Goal: Information Seeking & Learning: Learn about a topic

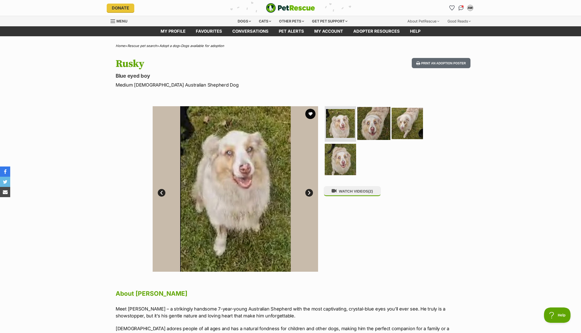
drag, startPoint x: 370, startPoint y: 128, endPoint x: 378, endPoint y: 128, distance: 8.4
click at [370, 128] on img at bounding box center [373, 123] width 33 height 33
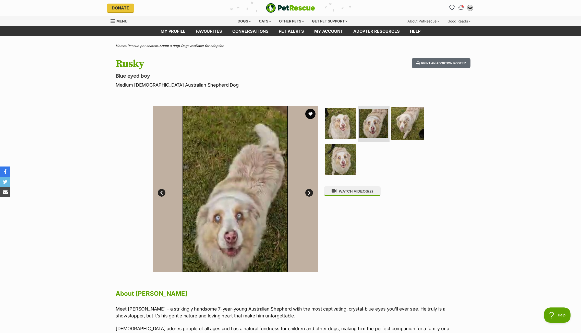
click at [413, 126] on img at bounding box center [407, 123] width 33 height 33
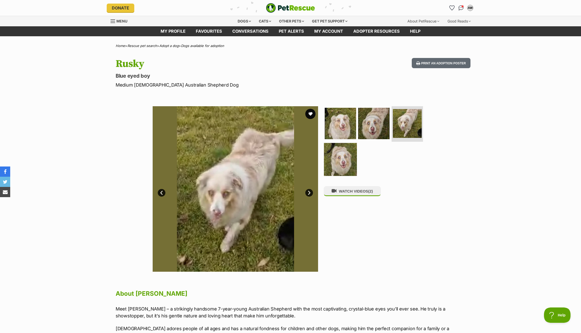
click at [347, 159] on img at bounding box center [340, 159] width 33 height 33
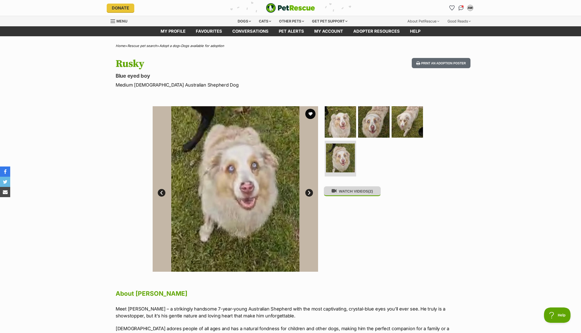
click at [361, 196] on button "WATCH VIDEOS (2)" at bounding box center [352, 191] width 57 height 10
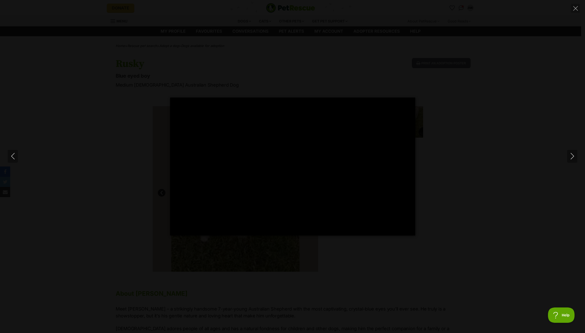
type input "100"
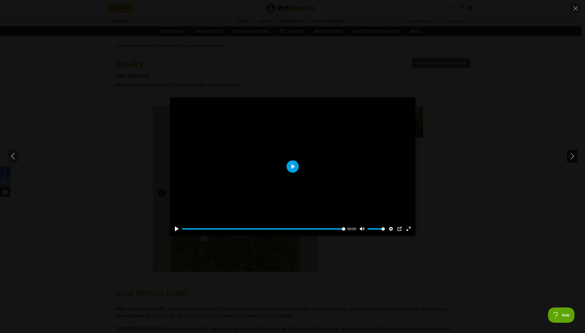
click at [573, 153] on icon "Next" at bounding box center [572, 156] width 6 height 6
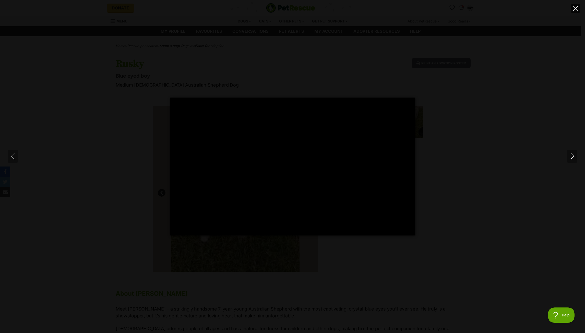
click at [574, 9] on icon "Close" at bounding box center [575, 8] width 5 height 5
type input "95.92"
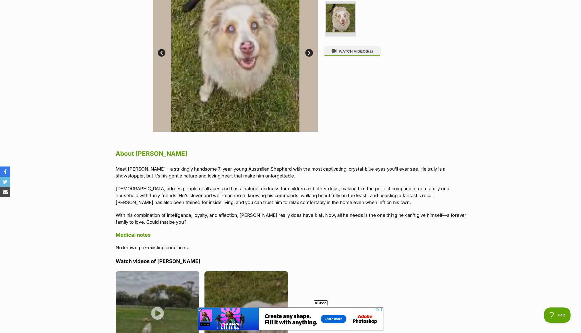
scroll to position [141, 0]
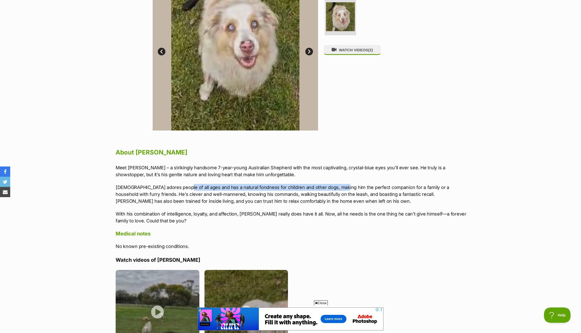
drag, startPoint x: 179, startPoint y: 189, endPoint x: 337, endPoint y: 189, distance: 157.7
click at [337, 189] on p "[DEMOGRAPHIC_DATA] adores people of all ages and has a natural fondness for chi…" at bounding box center [293, 194] width 355 height 21
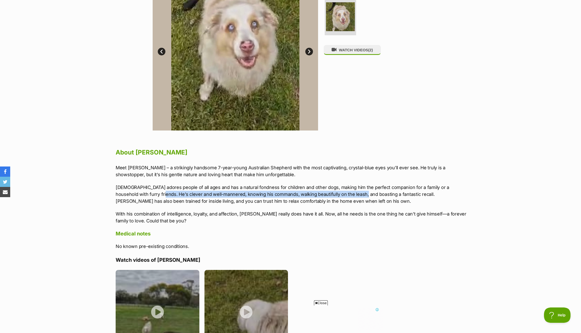
scroll to position [0, 0]
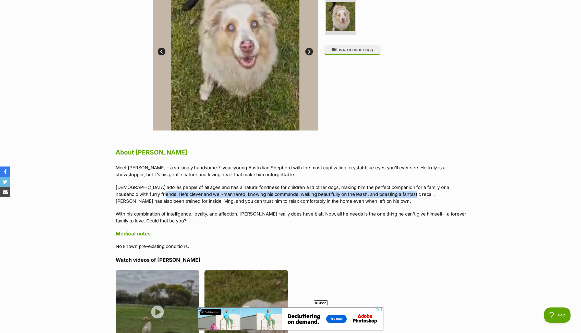
drag, startPoint x: 147, startPoint y: 195, endPoint x: 392, endPoint y: 196, distance: 244.4
click at [392, 196] on p "[DEMOGRAPHIC_DATA] adores people of all ages and has a natural fondness for chi…" at bounding box center [293, 194] width 355 height 21
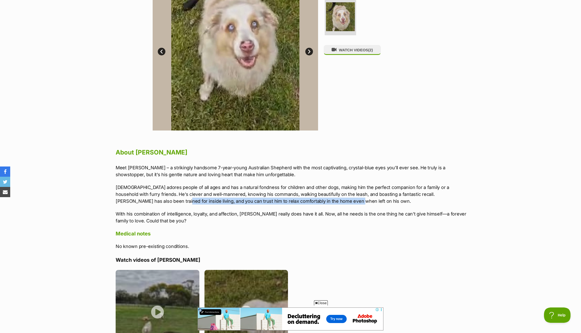
drag, startPoint x: 127, startPoint y: 203, endPoint x: 308, endPoint y: 200, distance: 181.4
click at [308, 200] on p "[DEMOGRAPHIC_DATA] adores people of all ages and has a natural fondness for chi…" at bounding box center [293, 194] width 355 height 21
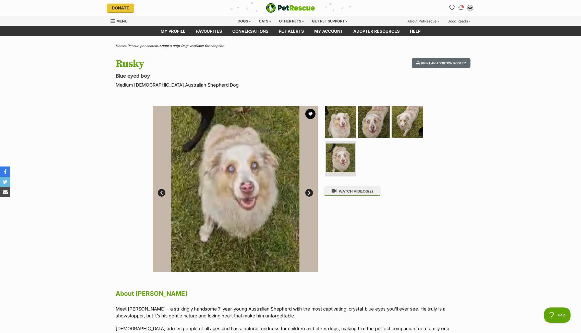
click at [252, 70] on hgroup "Rusky Blue eyed boy Medium [DEMOGRAPHIC_DATA] Australian Shepherd Dog" at bounding box center [224, 73] width 216 height 30
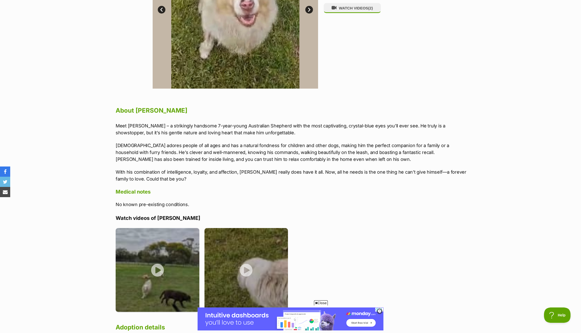
scroll to position [183, 0]
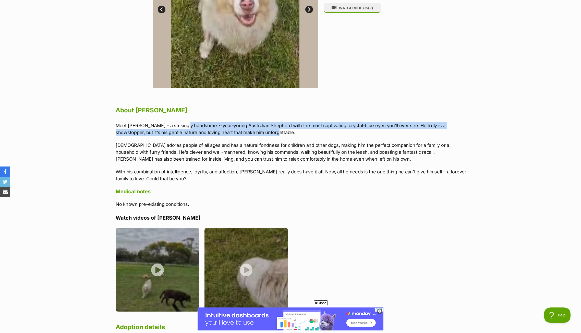
drag, startPoint x: 185, startPoint y: 126, endPoint x: 393, endPoint y: 131, distance: 207.2
click at [393, 131] on p "Meet [PERSON_NAME] – a strikingly handsome 7-year-young Australian Shepherd wit…" at bounding box center [293, 129] width 355 height 14
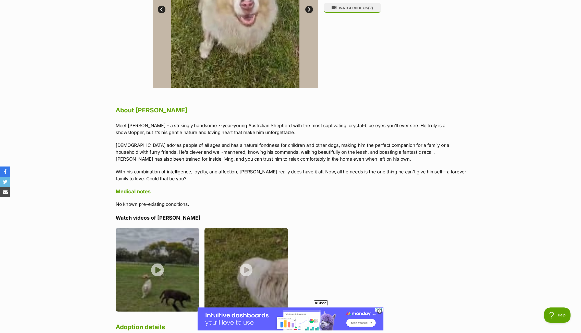
click at [207, 146] on p "[DEMOGRAPHIC_DATA] adores people of all ages and has a natural fondness for chi…" at bounding box center [293, 152] width 355 height 21
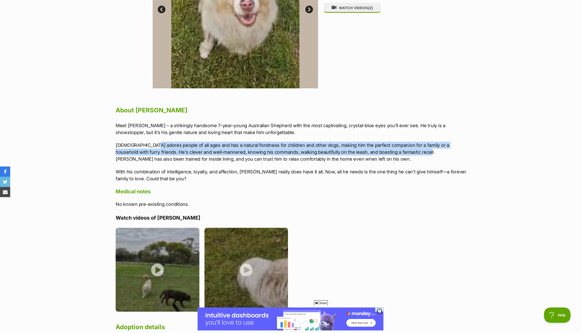
drag, startPoint x: 152, startPoint y: 144, endPoint x: 410, endPoint y: 153, distance: 257.8
click at [410, 153] on p "[DEMOGRAPHIC_DATA] adores people of all ages and has a natural fondness for chi…" at bounding box center [293, 152] width 355 height 21
click at [208, 154] on p "[DEMOGRAPHIC_DATA] adores people of all ages and has a natural fondness for chi…" at bounding box center [293, 152] width 355 height 21
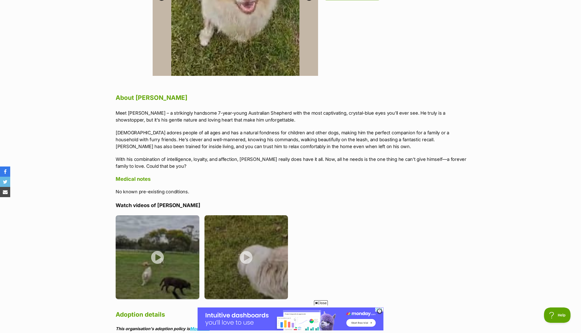
scroll to position [200, 0]
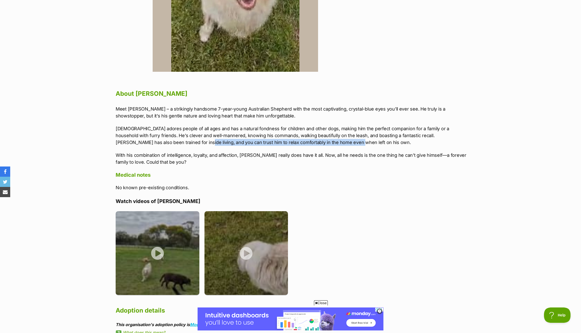
drag, startPoint x: 151, startPoint y: 142, endPoint x: 310, endPoint y: 144, distance: 159.0
click at [310, 144] on p "[DEMOGRAPHIC_DATA] adores people of all ages and has a natural fondness for chi…" at bounding box center [293, 135] width 355 height 21
click at [289, 138] on p "[DEMOGRAPHIC_DATA] adores people of all ages and has a natural fondness for chi…" at bounding box center [293, 135] width 355 height 21
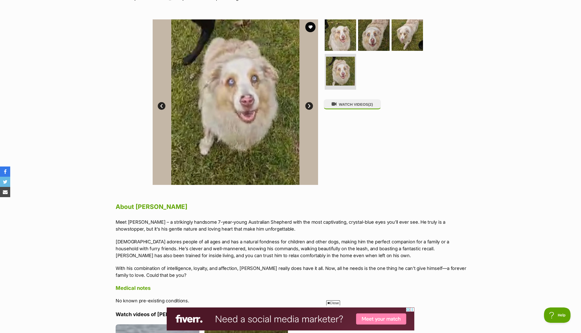
scroll to position [0, 0]
